Goal: Task Accomplishment & Management: Use online tool/utility

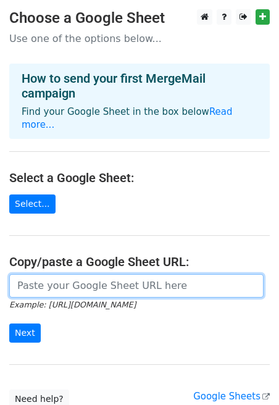
click at [31, 274] on input "url" at bounding box center [136, 285] width 254 height 23
paste input "https://docs.google.com/spreadsheets/d/1FCqB4gtUCwvRhi11NhnsOJgxiG22uvzg/edit?u…"
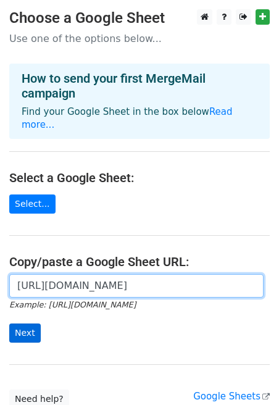
type input "https://docs.google.com/spreadsheets/d/1FCqB4gtUCwvRhi11NhnsOJgxiG22uvzg/edit?u…"
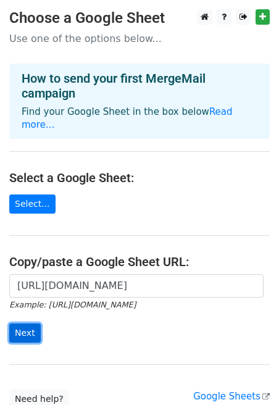
scroll to position [0, 0]
click at [23, 323] on input "Next" at bounding box center [24, 332] width 31 height 19
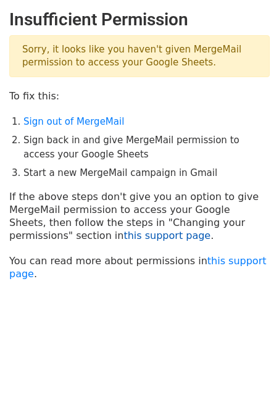
click at [123, 236] on link "this support page" at bounding box center [166, 235] width 87 height 12
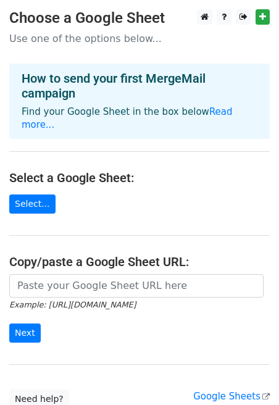
scroll to position [89, 0]
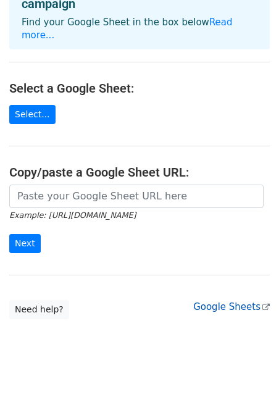
click at [221, 301] on link "Google Sheets" at bounding box center [231, 306] width 76 height 11
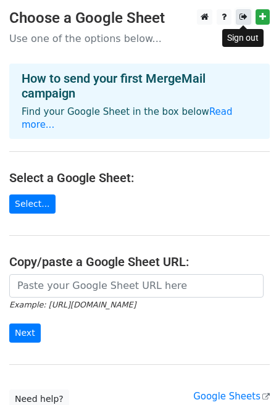
click at [242, 14] on icon at bounding box center [243, 16] width 8 height 9
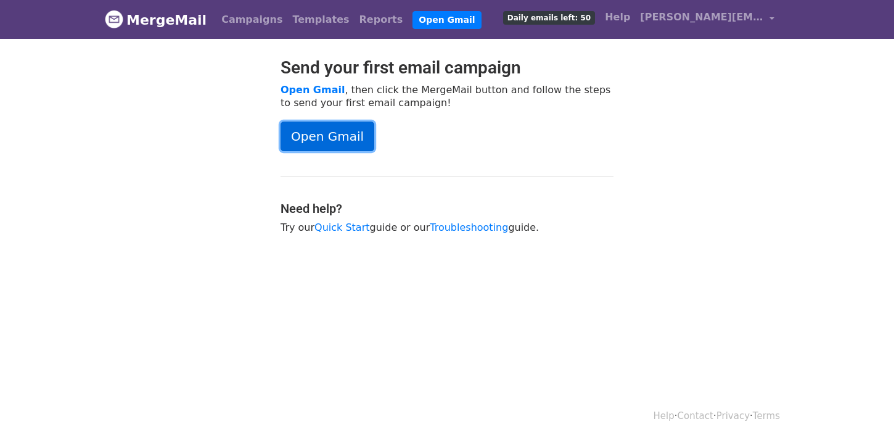
click at [326, 134] on link "Open Gmail" at bounding box center [328, 137] width 94 height 30
click at [335, 130] on link "Open Gmail" at bounding box center [328, 137] width 94 height 30
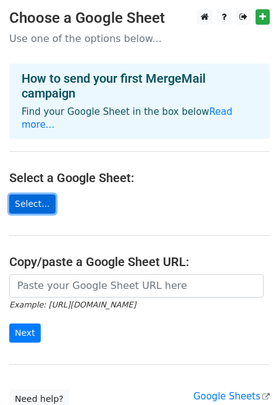
click at [28, 194] on link "Select..." at bounding box center [32, 203] width 46 height 19
click at [33, 194] on link "Select..." at bounding box center [32, 203] width 46 height 19
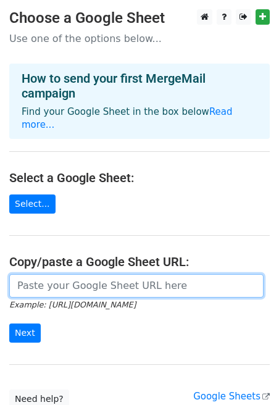
paste input "https://docs.google.com/spreadsheets/d/1FCqB4gtUCwvRhi11NhnsOJgxiG22uvzg/edit?u…"
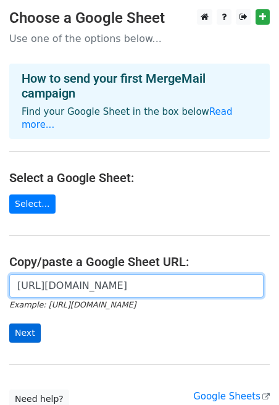
type input "https://docs.google.com/spreadsheets/d/1FCqB4gtUCwvRhi11NhnsOJgxiG22uvzg/edit?u…"
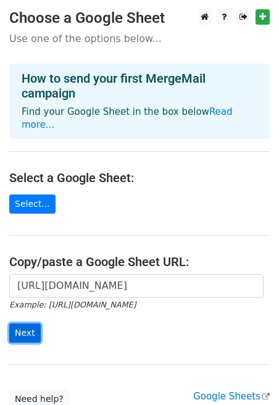
scroll to position [0, 0]
click at [27, 323] on input "Next" at bounding box center [24, 332] width 31 height 19
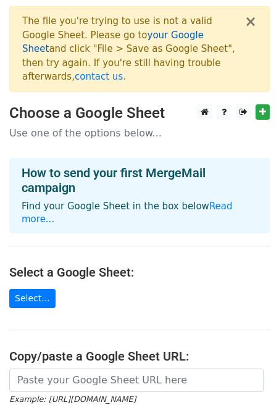
click at [134, 37] on link "your Google Sheet" at bounding box center [112, 42] width 181 height 25
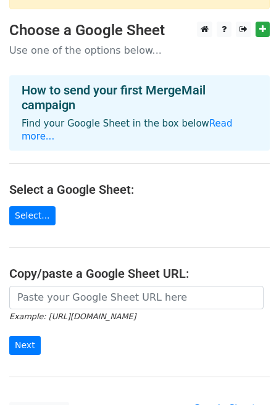
scroll to position [81, 0]
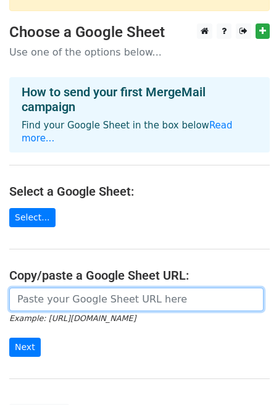
click at [33, 287] on input "url" at bounding box center [136, 298] width 254 height 23
paste input "https://docs.google.com/spreadsheets/d/1FCqB4gtUCwvRhi11NhnsOJgxiG22uvzg/edit?u…"
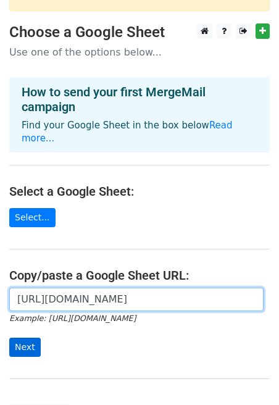
type input "https://docs.google.com/spreadsheets/d/1FCqB4gtUCwvRhi11NhnsOJgxiG22uvzg/edit?u…"
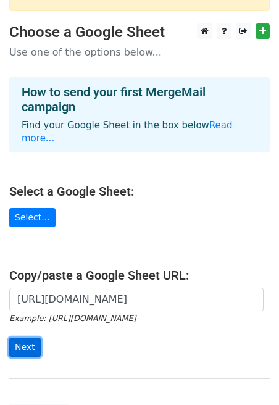
scroll to position [0, 0]
click at [24, 337] on input "Next" at bounding box center [24, 346] width 31 height 19
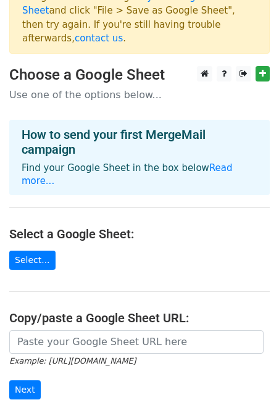
scroll to position [37, 0]
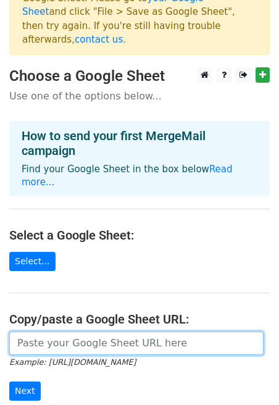
click at [53, 331] on input "url" at bounding box center [136, 342] width 254 height 23
paste input "https://docs.google.com/spreadsheets/d/1dBxIG88COfF1mbmIKYhNnGJhk0UTqMgvJ_VWs5S…"
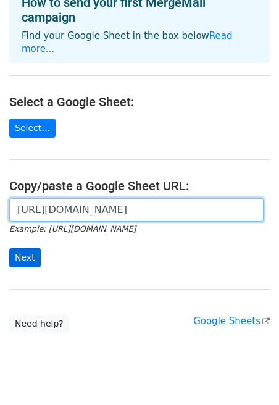
type input "https://docs.google.com/spreadsheets/d/1dBxIG88COfF1mbmIKYhNnGJhk0UTqMgvJ_VWs5S…"
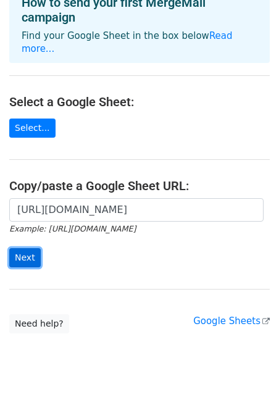
scroll to position [0, 0]
click at [21, 248] on input "Next" at bounding box center [24, 257] width 31 height 19
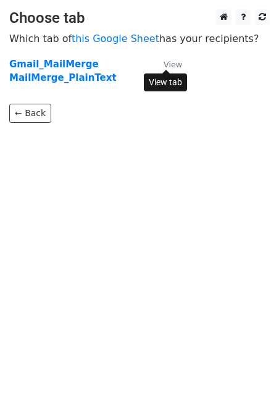
click at [173, 62] on small "View" at bounding box center [172, 64] width 19 height 9
click at [27, 62] on strong "Gmail_MailMerge" at bounding box center [53, 64] width 89 height 11
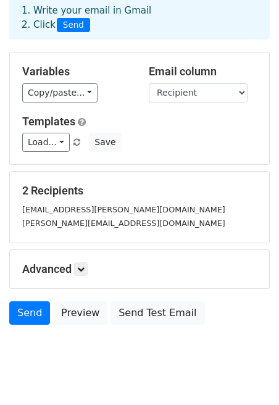
scroll to position [62, 0]
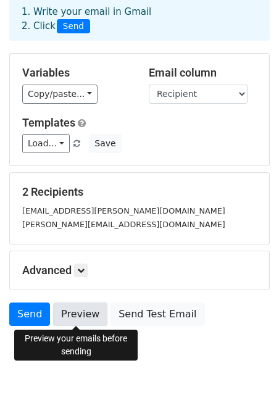
click at [68, 315] on link "Preview" at bounding box center [80, 313] width 54 height 23
click at [74, 313] on link "Preview" at bounding box center [80, 313] width 54 height 23
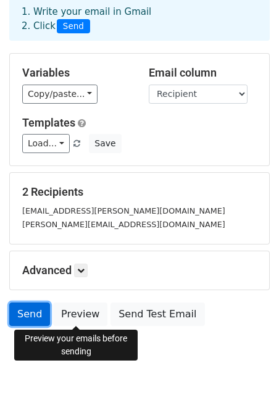
click at [33, 315] on link "Send" at bounding box center [29, 313] width 41 height 23
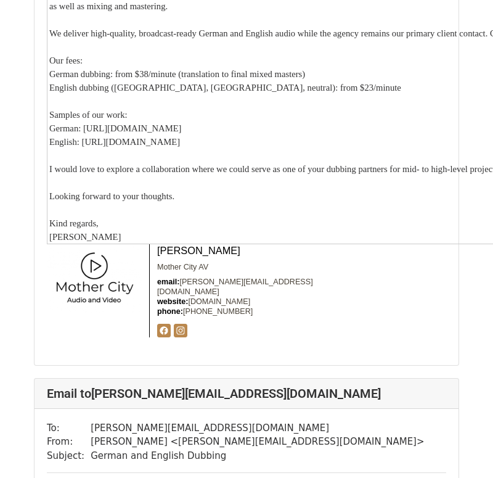
scroll to position [342, 0]
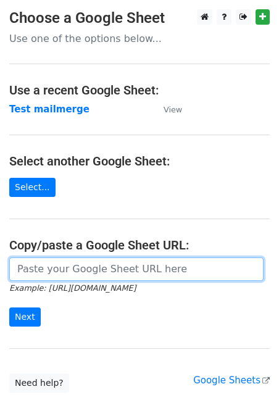
paste input "[URL][DOMAIN_NAME]"
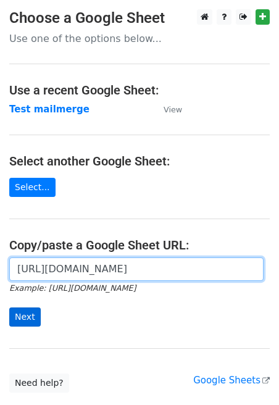
type input "[URL][DOMAIN_NAME]"
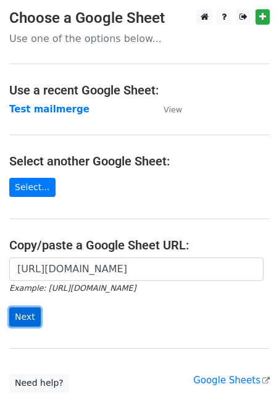
scroll to position [0, 0]
click at [25, 313] on input "Next" at bounding box center [24, 316] width 31 height 19
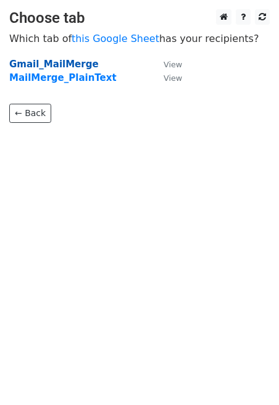
click at [46, 64] on strong "Gmail_MailMerge" at bounding box center [53, 64] width 89 height 11
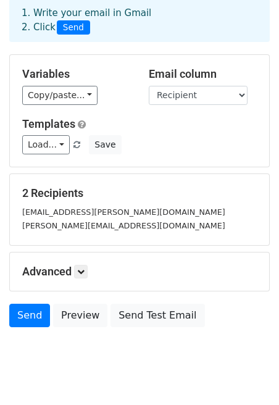
scroll to position [88, 0]
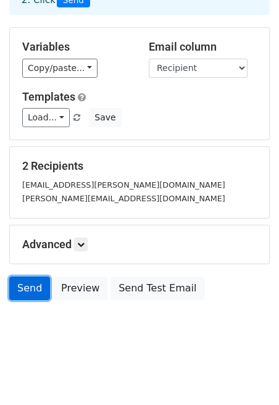
click at [30, 286] on link "Send" at bounding box center [29, 287] width 41 height 23
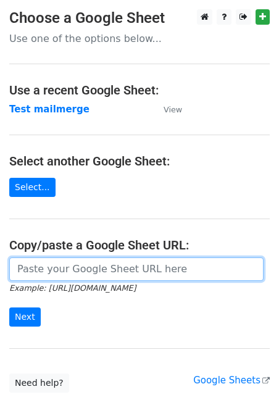
click at [28, 268] on input "url" at bounding box center [136, 268] width 254 height 23
paste input "https://docs.google.com/spreadsheets/d/1k4_vUW7RYGusZCjj8RAq1xxOUVJyKrct7zlJYEb…"
type input "https://docs.google.com/spreadsheets/d/1k4_vUW7RYGusZCjj8RAq1xxOUVJyKrct7zlJYEb…"
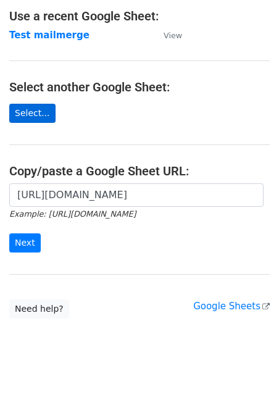
scroll to position [83, 0]
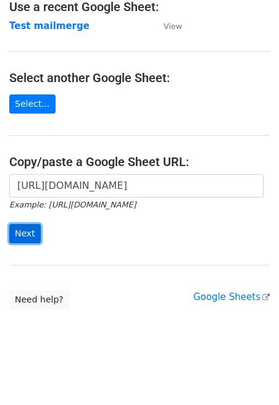
click at [25, 233] on input "Next" at bounding box center [24, 233] width 31 height 19
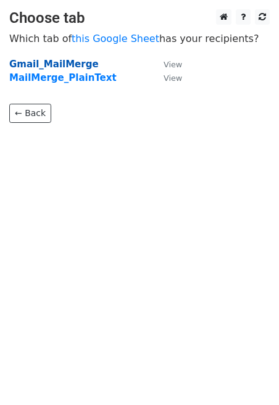
click at [46, 64] on strong "Gmail_MailMerge" at bounding box center [53, 64] width 89 height 11
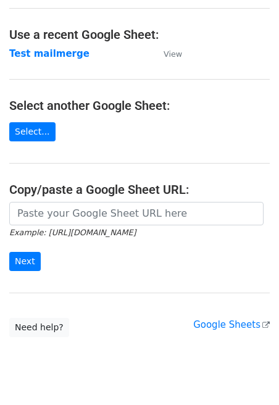
scroll to position [57, 0]
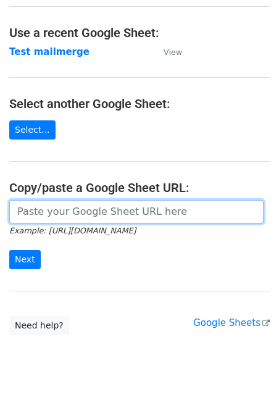
click at [31, 208] on input "url" at bounding box center [136, 211] width 254 height 23
paste input "https://docs.google.com/spreadsheets/d/1k4_vUW7RYGusZCjj8RAq1xxOUVJyKrct7zlJYEb…"
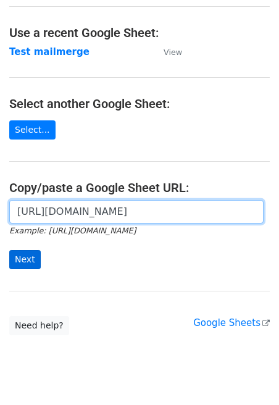
type input "https://docs.google.com/spreadsheets/d/1k4_vUW7RYGusZCjj8RAq1xxOUVJyKrct7zlJYEb…"
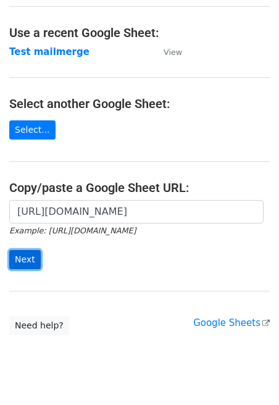
scroll to position [0, 0]
click at [23, 258] on input "Next" at bounding box center [24, 259] width 31 height 19
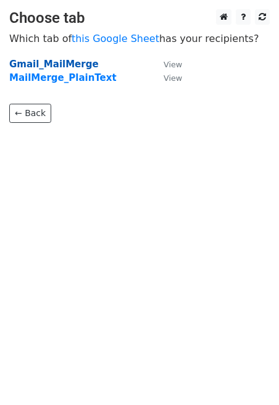
click at [67, 65] on strong "Gmail_MailMerge" at bounding box center [53, 64] width 89 height 11
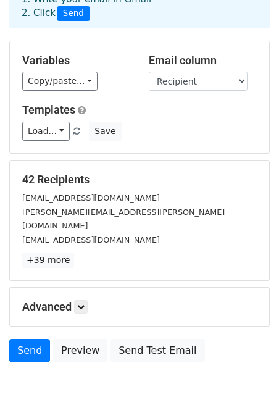
scroll to position [123, 0]
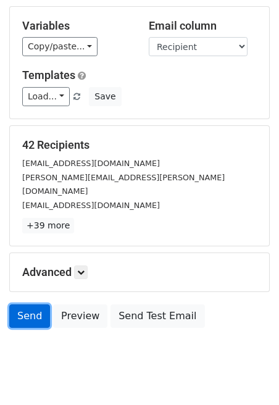
click at [29, 304] on link "Send" at bounding box center [29, 315] width 41 height 23
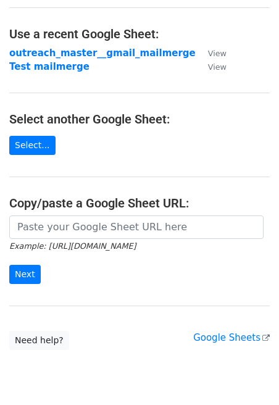
scroll to position [62, 0]
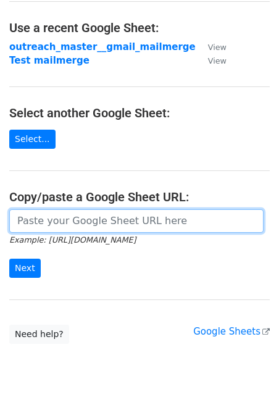
paste input "[URL][DOMAIN_NAME]"
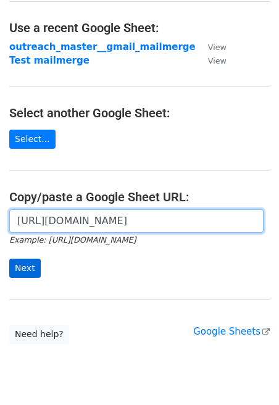
type input "[URL][DOMAIN_NAME]"
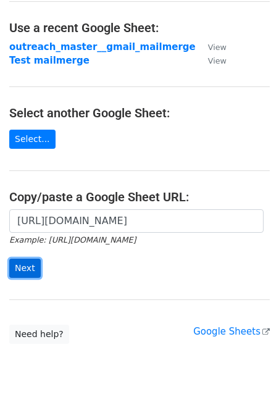
scroll to position [0, 0]
click at [24, 268] on input "Next" at bounding box center [24, 267] width 31 height 19
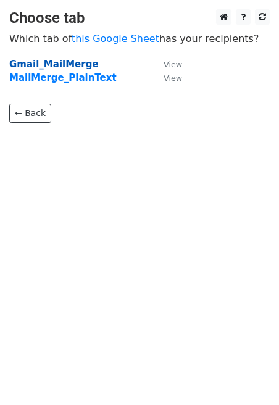
click at [64, 62] on strong "Gmail_MailMerge" at bounding box center [53, 64] width 89 height 11
